Goal: Task Accomplishment & Management: Manage account settings

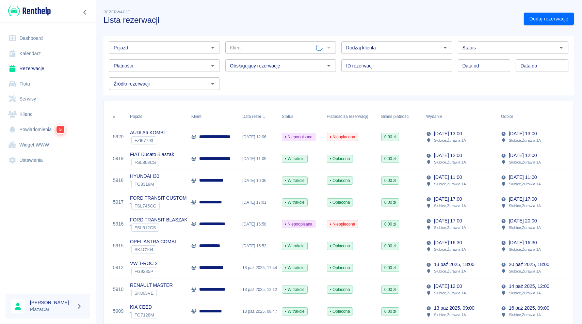
click at [173, 45] on input "Pojazd" at bounding box center [159, 47] width 96 height 9
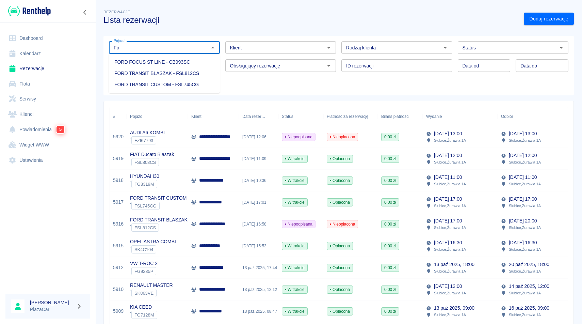
type input "F"
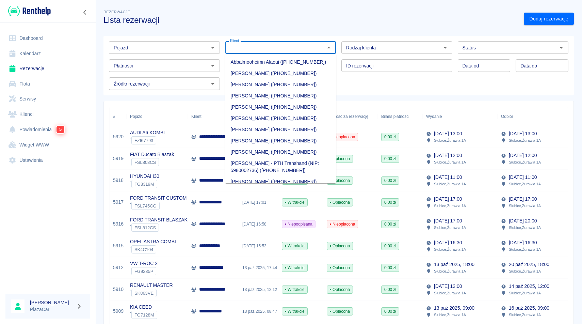
click at [262, 47] on input "Klient" at bounding box center [275, 47] width 96 height 9
click at [243, 168] on li "Łukasz Markun (+48519464205)" at bounding box center [280, 163] width 111 height 11
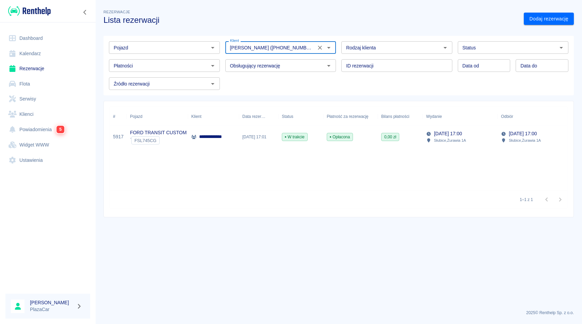
type input "Łukasz Markun (+48519464205)"
click at [198, 132] on div "**********" at bounding box center [213, 137] width 51 height 22
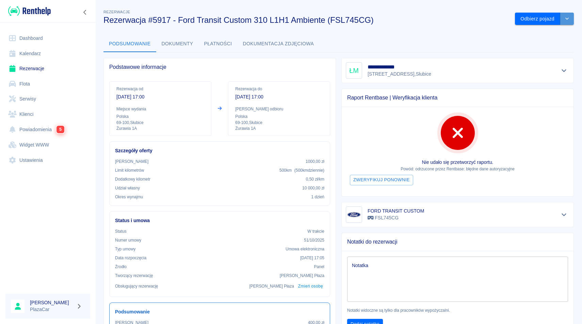
click at [565, 19] on icon "drop-down" at bounding box center [566, 18] width 5 height 4
click at [547, 33] on li "Przedłuż rezerwację" at bounding box center [544, 33] width 53 height 11
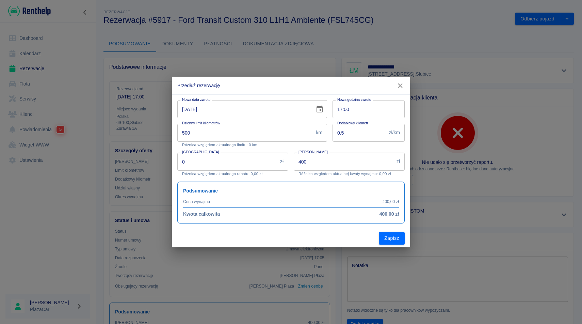
click at [322, 109] on icon "Choose date, selected date is 15 paź 2025" at bounding box center [319, 108] width 6 height 7
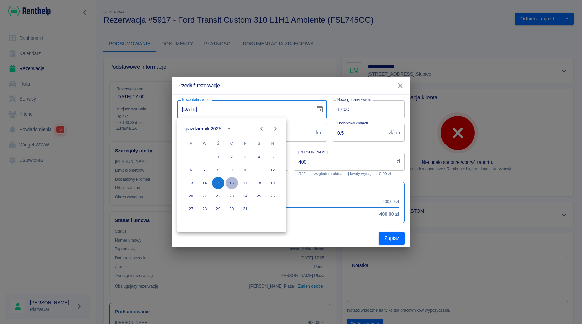
click at [231, 185] on button "16" at bounding box center [232, 183] width 12 height 12
type input "16-10-2025"
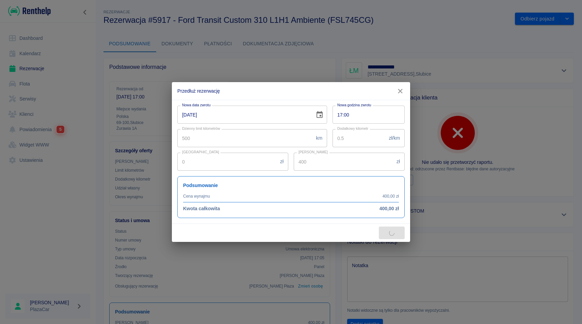
type input "800"
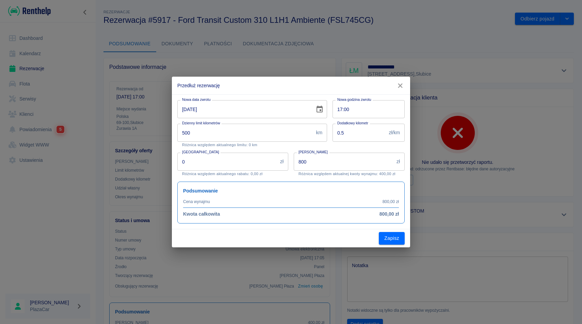
click at [400, 86] on icon "button" at bounding box center [400, 85] width 4 height 4
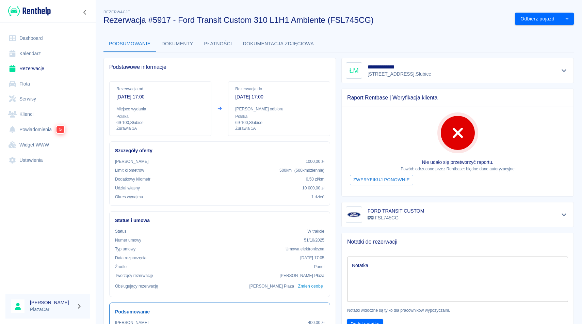
click at [390, 28] on div "**********" at bounding box center [338, 246] width 487 height 487
click at [571, 20] on button "drop-down" at bounding box center [567, 19] width 14 height 13
click at [549, 32] on li "Przedłuż rezerwację" at bounding box center [544, 33] width 53 height 11
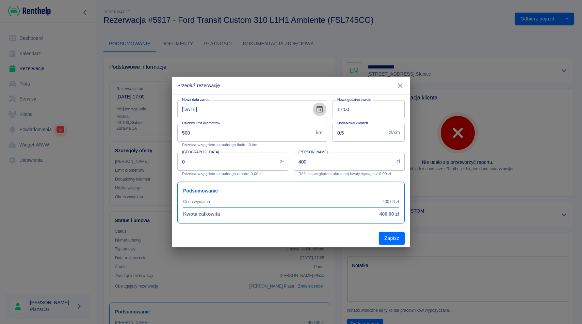
click at [320, 111] on icon "Choose date, selected date is 15 paź 2025" at bounding box center [319, 109] width 8 height 8
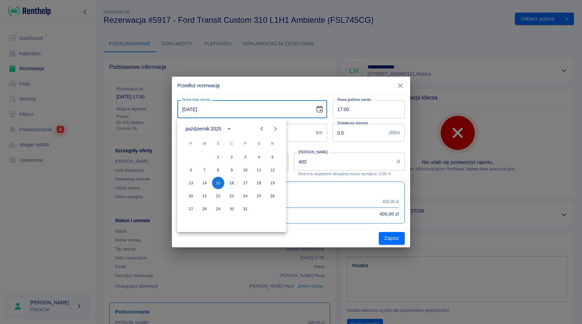
click at [230, 184] on button "16" at bounding box center [232, 183] width 12 height 12
type input "16-10-2025"
type input "800"
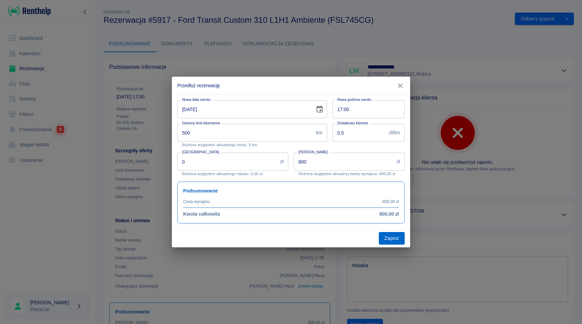
click at [400, 237] on button "Zapisz" at bounding box center [392, 238] width 26 height 13
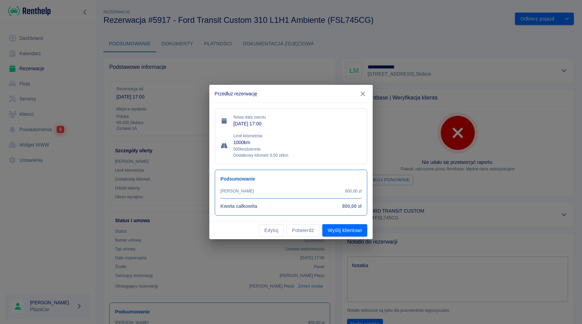
click at [365, 93] on icon "button" at bounding box center [362, 93] width 9 height 7
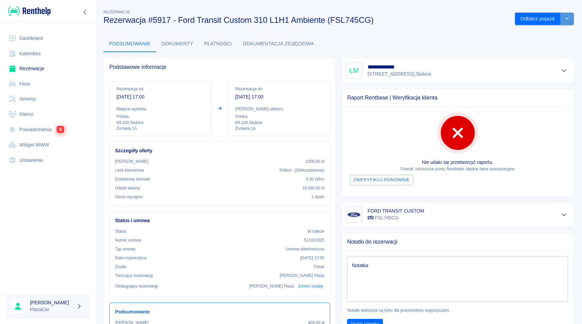
click at [569, 19] on icon "drop-down" at bounding box center [566, 18] width 5 height 4
click at [549, 30] on li "Przedłuż rezerwację" at bounding box center [544, 33] width 53 height 11
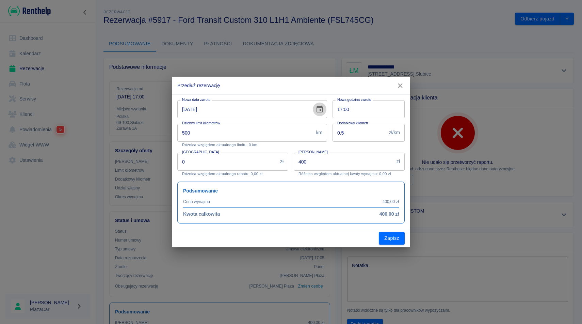
click at [317, 110] on icon "Choose date, selected date is 15 paź 2025" at bounding box center [319, 108] width 6 height 7
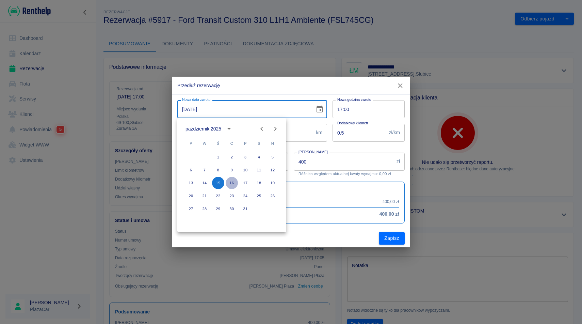
click at [233, 182] on button "16" at bounding box center [232, 183] width 12 height 12
type input "16-10-2025"
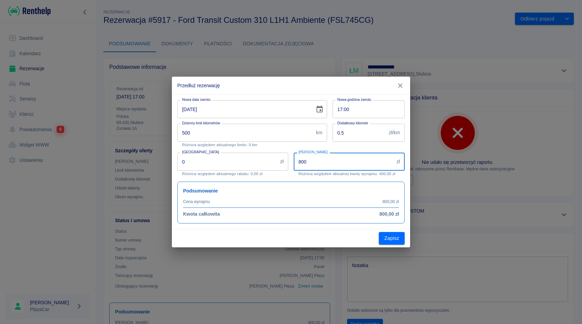
click at [323, 163] on input "800" at bounding box center [344, 161] width 100 height 18
type input "8"
type input "4"
click at [401, 83] on icon "button" at bounding box center [400, 85] width 9 height 7
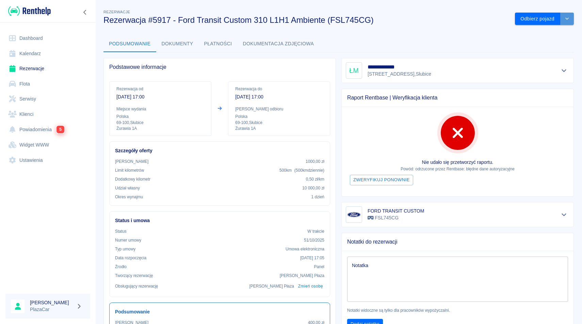
click at [569, 18] on icon "drop-down" at bounding box center [566, 18] width 5 height 4
click at [546, 34] on li "Przedłuż rezerwację" at bounding box center [544, 33] width 53 height 11
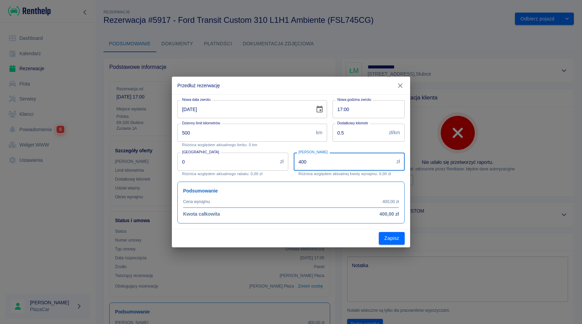
click at [327, 168] on input "400" at bounding box center [344, 161] width 100 height 18
type input "4"
click at [318, 112] on icon "Choose date, selected date is 15 paź 2025" at bounding box center [319, 109] width 8 height 8
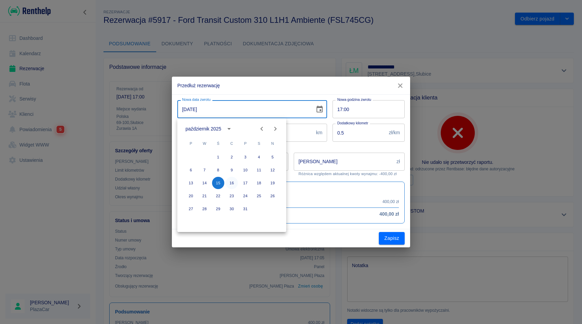
click at [233, 182] on button "16" at bounding box center [232, 183] width 12 height 12
type input "16-10-2025"
type input "800"
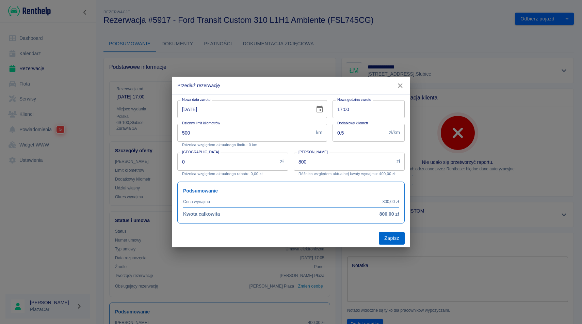
click at [395, 239] on button "Zapisz" at bounding box center [392, 238] width 26 height 13
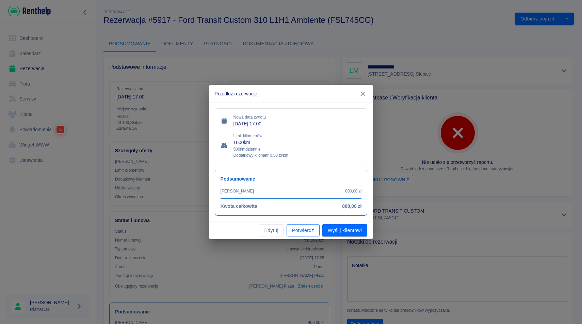
click at [310, 233] on button "Potwierdź" at bounding box center [302, 230] width 33 height 13
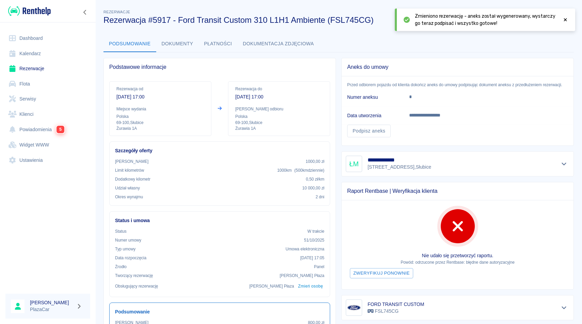
click at [581, 98] on div "**********" at bounding box center [338, 246] width 487 height 487
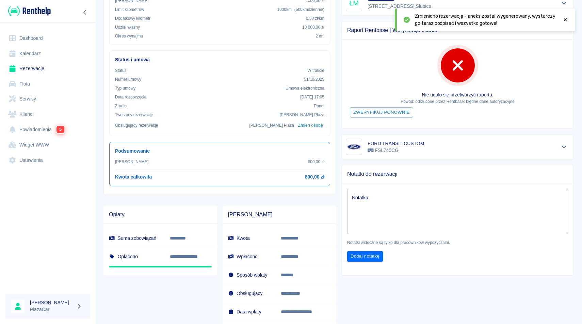
scroll to position [163, 0]
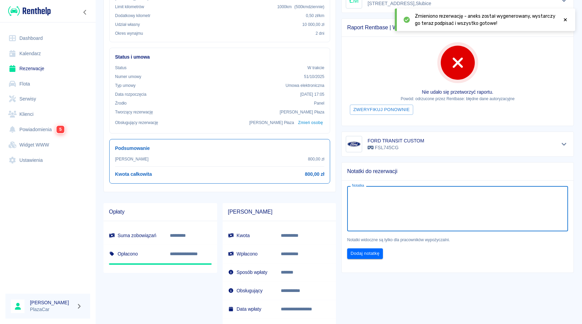
click at [368, 209] on textarea "Notatka" at bounding box center [457, 209] width 211 height 34
type textarea "200"
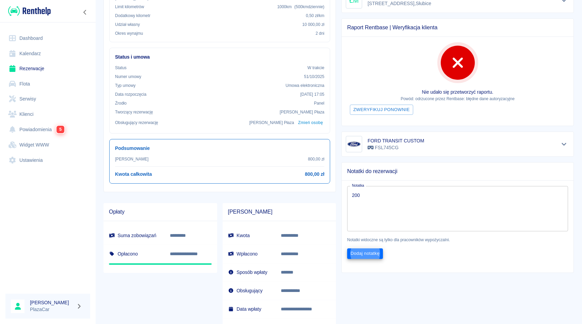
click button "Dodaj notatkę" at bounding box center [365, 253] width 36 height 11
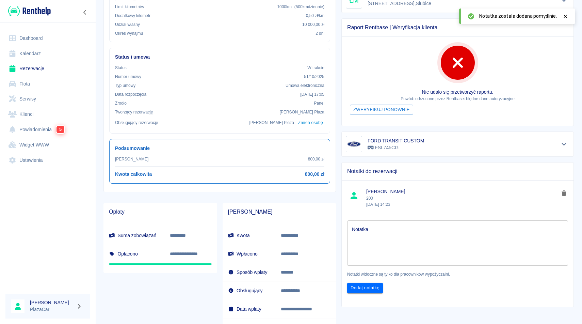
click at [561, 193] on icon "delete note" at bounding box center [563, 192] width 7 height 5
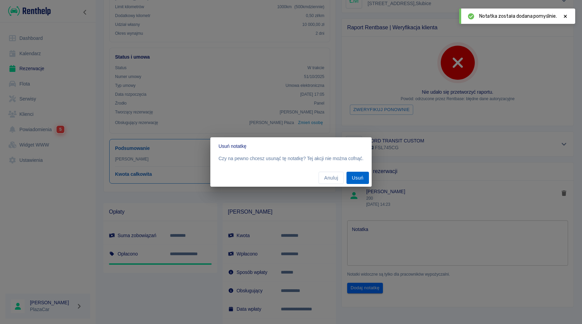
click at [360, 177] on button "Usuń" at bounding box center [357, 177] width 22 height 13
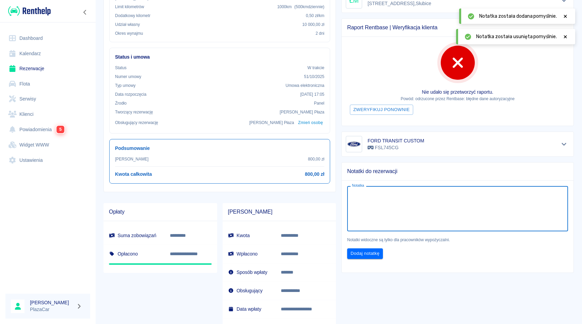
click at [367, 205] on textarea "Notatka" at bounding box center [457, 209] width 211 height 34
type textarea "Dopłacić 200 zł"
click at [366, 252] on button "Dodaj notatkę" at bounding box center [365, 253] width 36 height 11
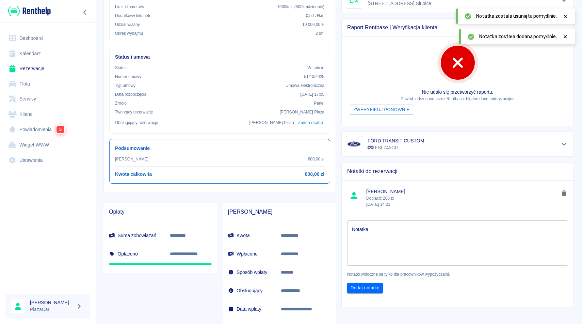
click at [581, 123] on div "**********" at bounding box center [338, 82] width 487 height 487
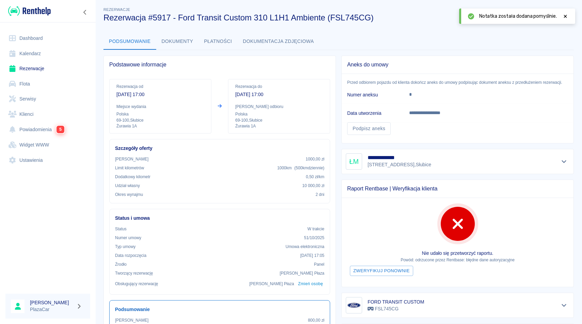
scroll to position [0, 0]
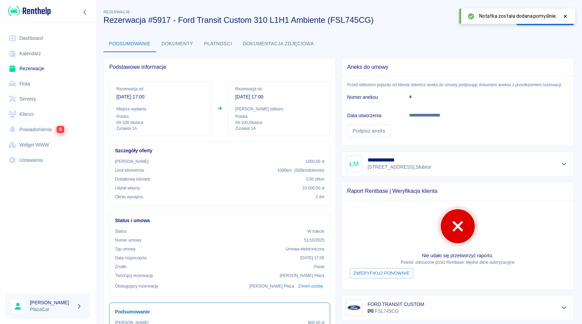
click at [39, 67] on link "Rezerwacje" at bounding box center [47, 68] width 85 height 15
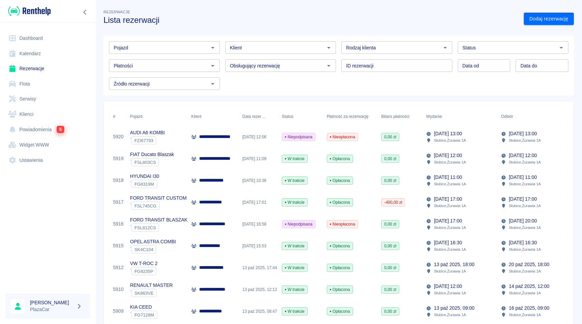
click at [200, 194] on div "**********" at bounding box center [213, 202] width 51 height 22
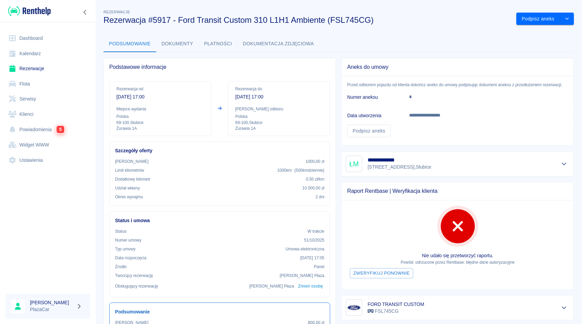
click at [581, 134] on div "**********" at bounding box center [338, 246] width 487 height 487
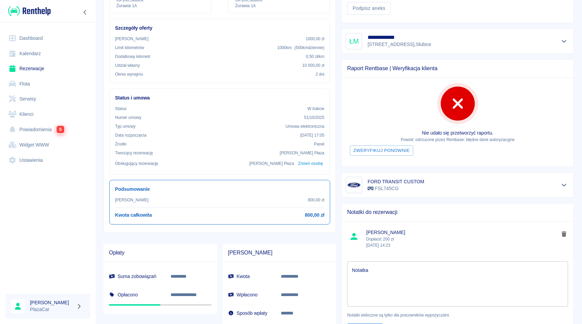
scroll to position [150, 0]
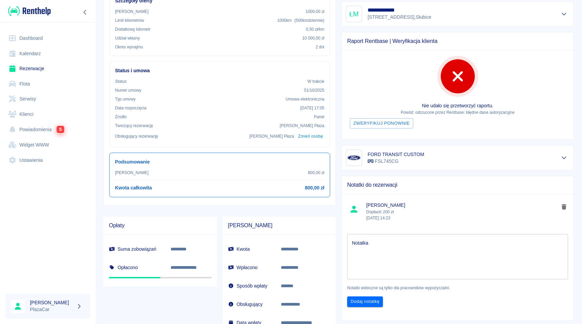
click at [564, 209] on button "delete note" at bounding box center [564, 206] width 10 height 9
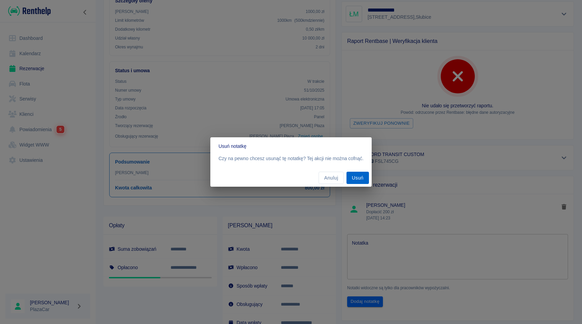
click at [354, 175] on button "Usuń" at bounding box center [357, 177] width 22 height 13
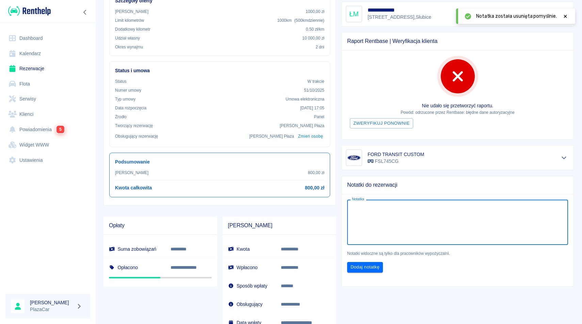
click at [372, 213] on textarea "Notatka" at bounding box center [457, 222] width 211 height 34
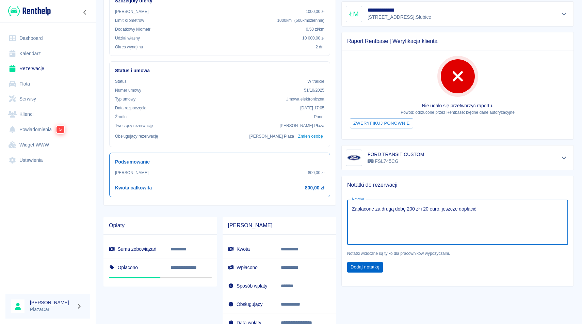
type textarea "Zapłacone za drugą dobę 200 zł i 20 euro, jeszcze dopłacić"
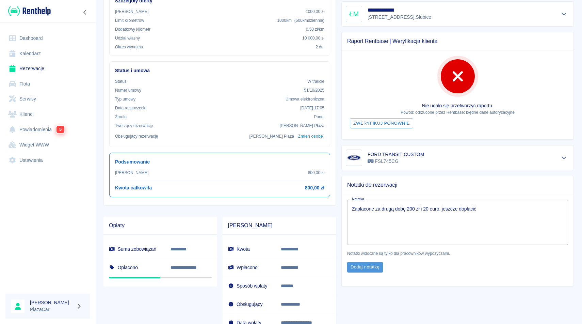
click at [379, 262] on button "Dodaj notatkę" at bounding box center [365, 267] width 36 height 11
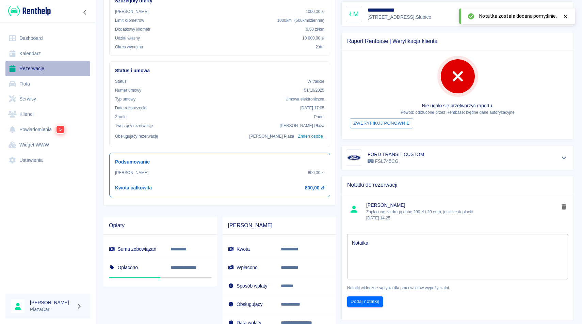
click at [45, 67] on link "Rezerwacje" at bounding box center [47, 68] width 85 height 15
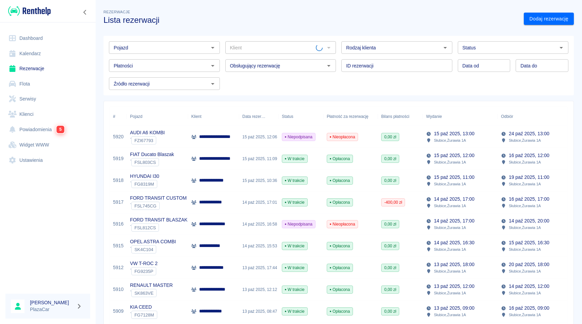
click at [283, 20] on h3 "Lista rezerwacji" at bounding box center [310, 20] width 415 height 10
